Goal: Navigation & Orientation: Find specific page/section

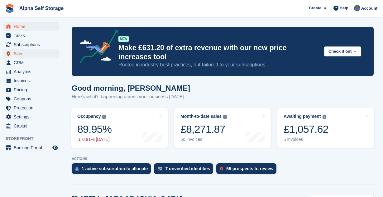
click at [25, 55] on span "Sites" at bounding box center [32, 53] width 37 height 9
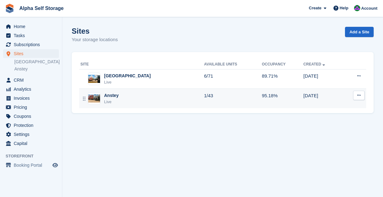
click at [127, 95] on div "Anstey Live" at bounding box center [142, 98] width 124 height 13
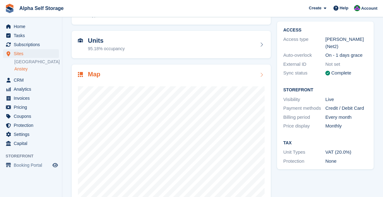
scroll to position [56, 0]
